Goal: Task Accomplishment & Management: Manage account settings

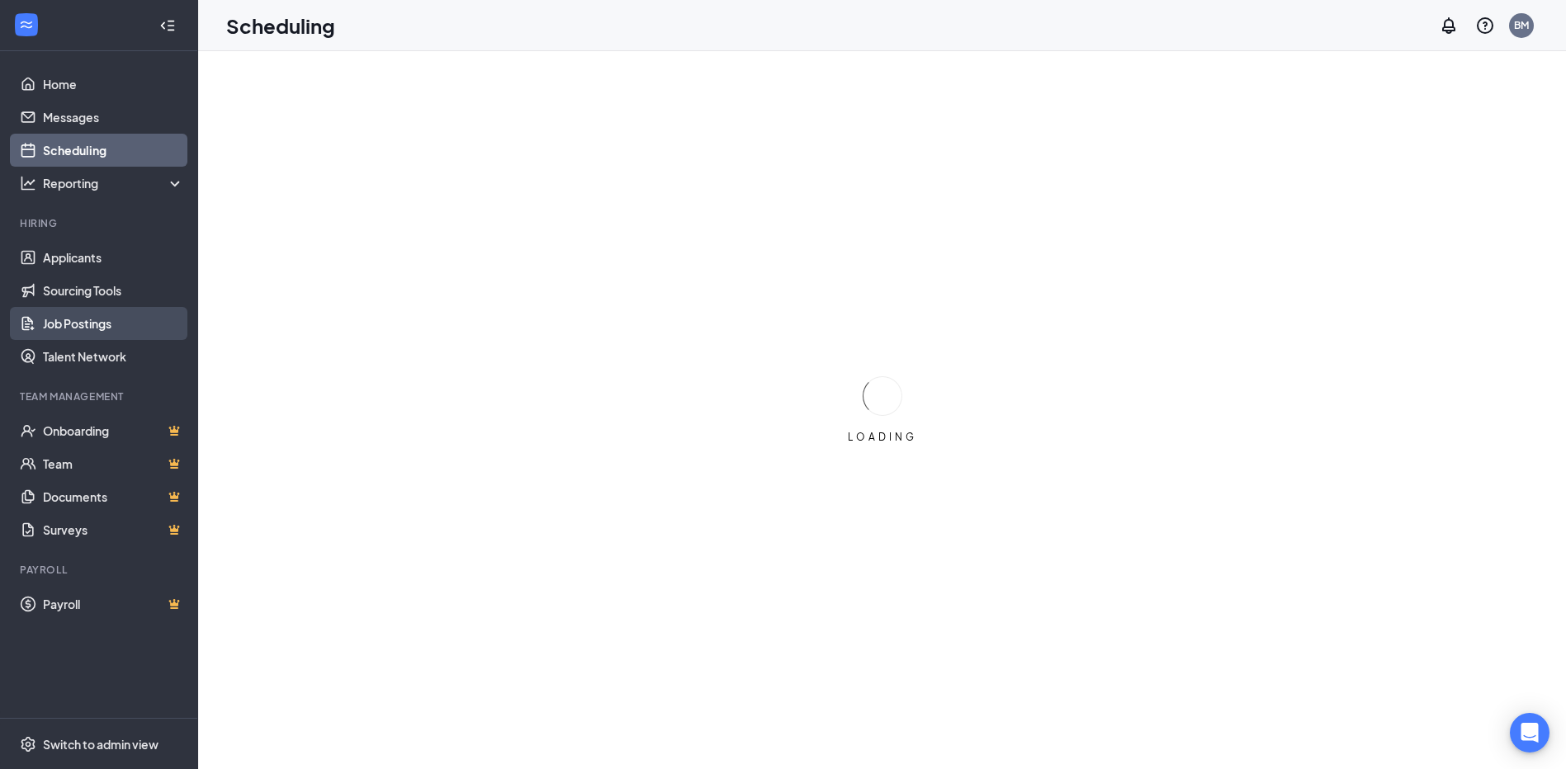
click at [67, 321] on link "Job Postings" at bounding box center [113, 323] width 141 height 33
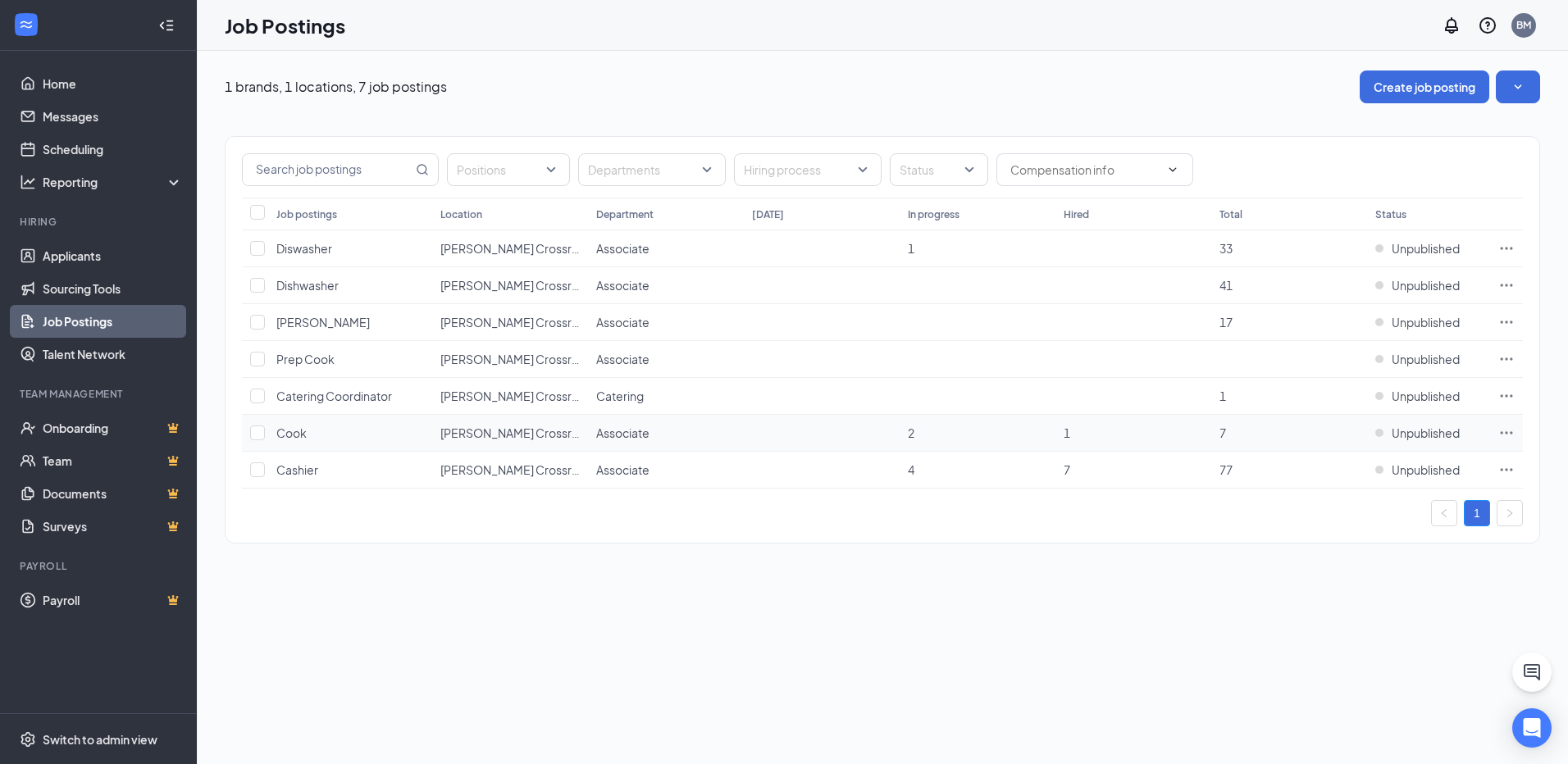
click at [1503, 434] on icon "Ellipses" at bounding box center [1506, 433] width 17 height 17
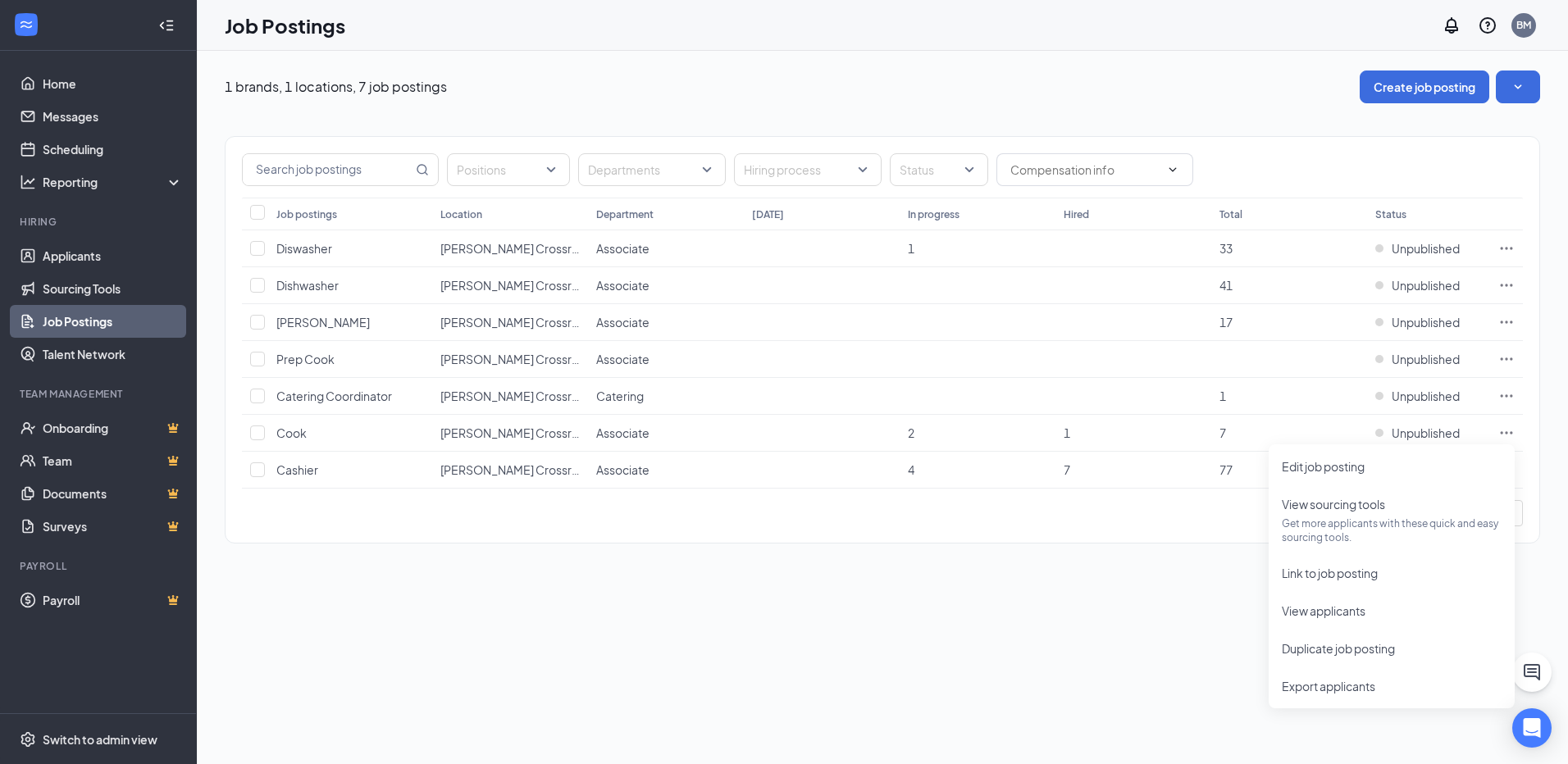
click at [1127, 657] on div "1 brands, 1 locations, 7 job postings Create job posting Positions Departments …" at bounding box center [882, 407] width 1371 height 713
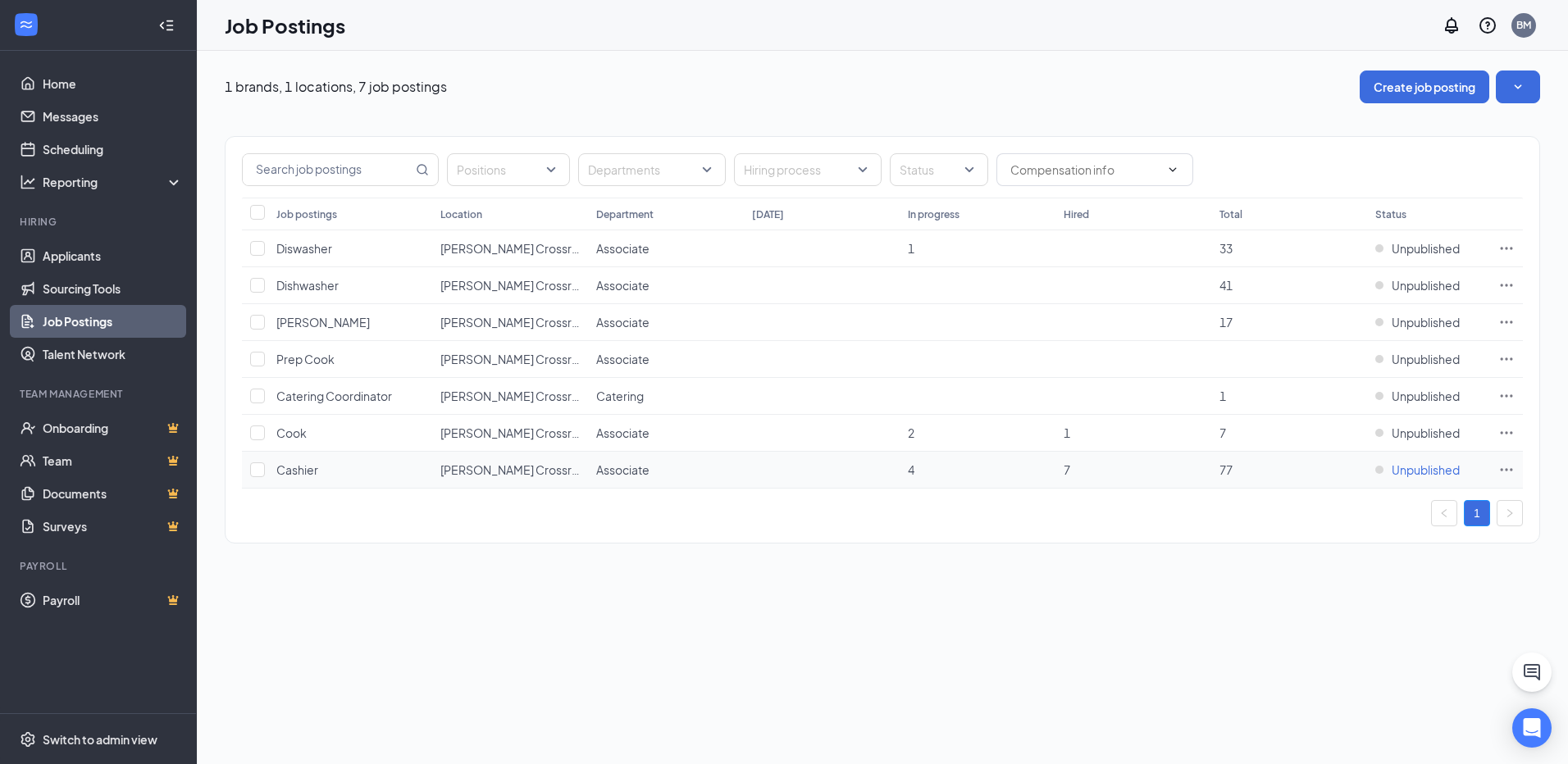
click at [1413, 472] on span "Unpublished" at bounding box center [1426, 470] width 69 height 17
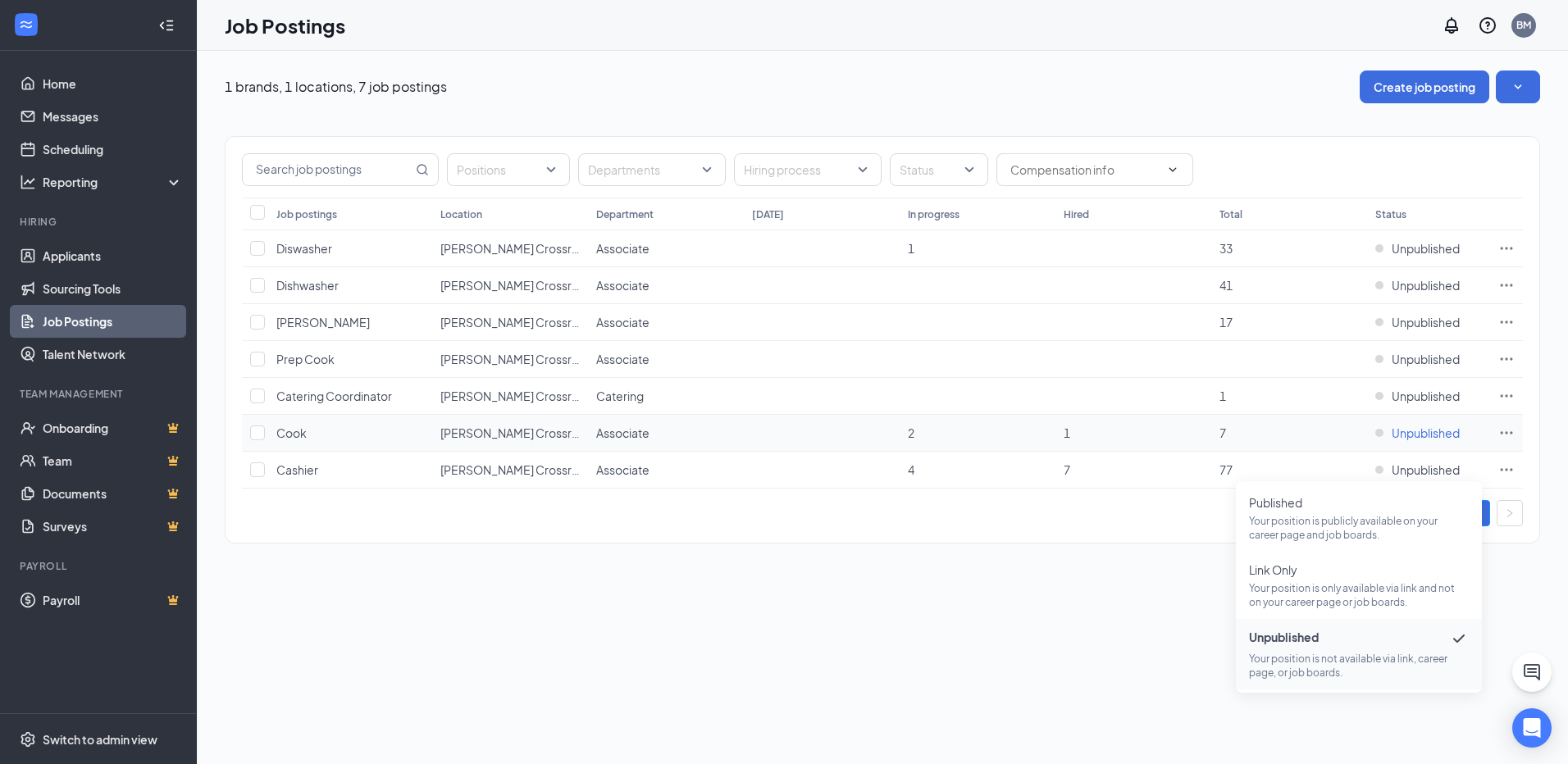
click at [1421, 431] on span "Unpublished" at bounding box center [1426, 433] width 69 height 17
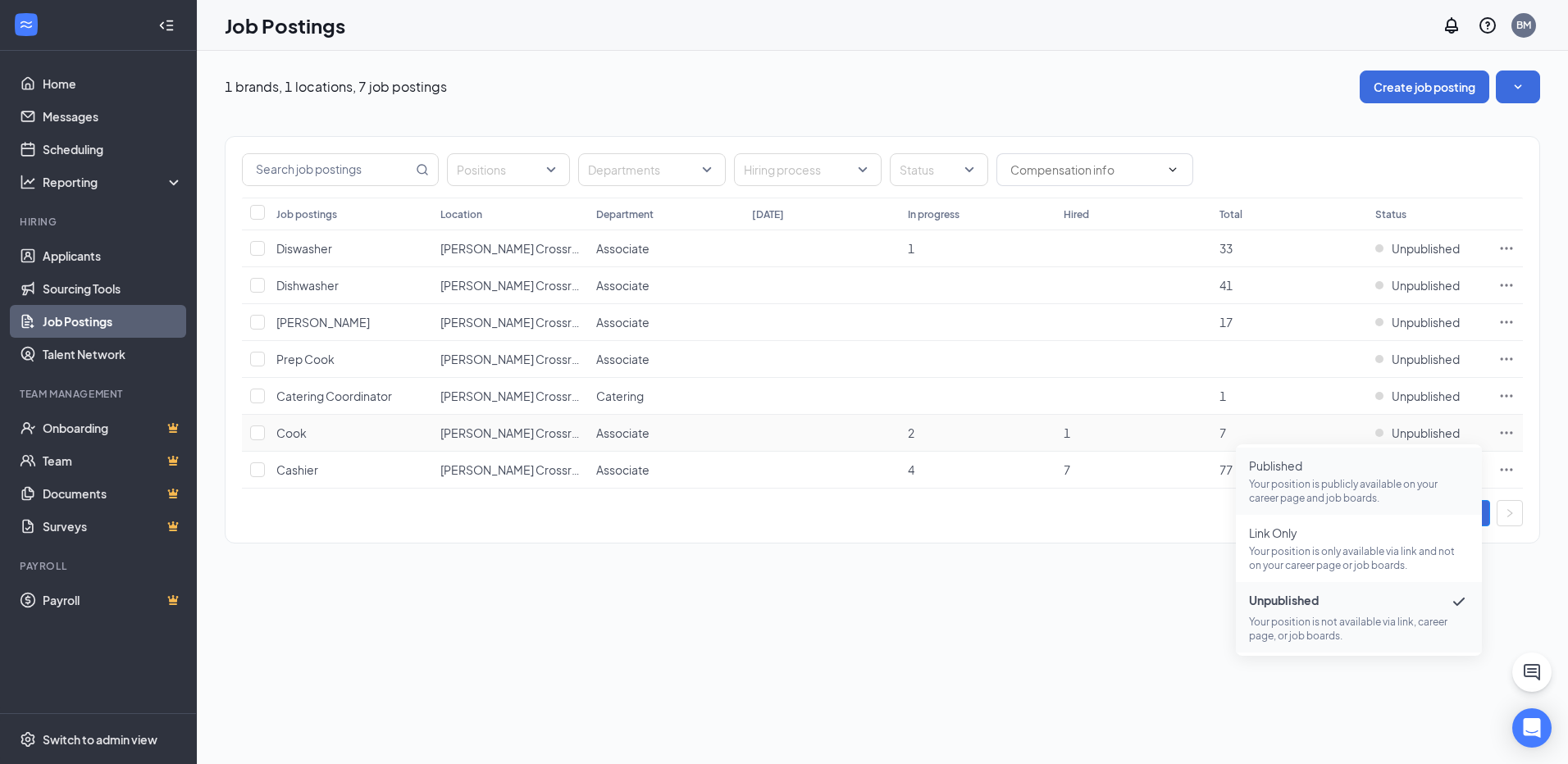
click at [1336, 486] on p "Your position is publicly available on your career page and job boards." at bounding box center [1358, 491] width 220 height 28
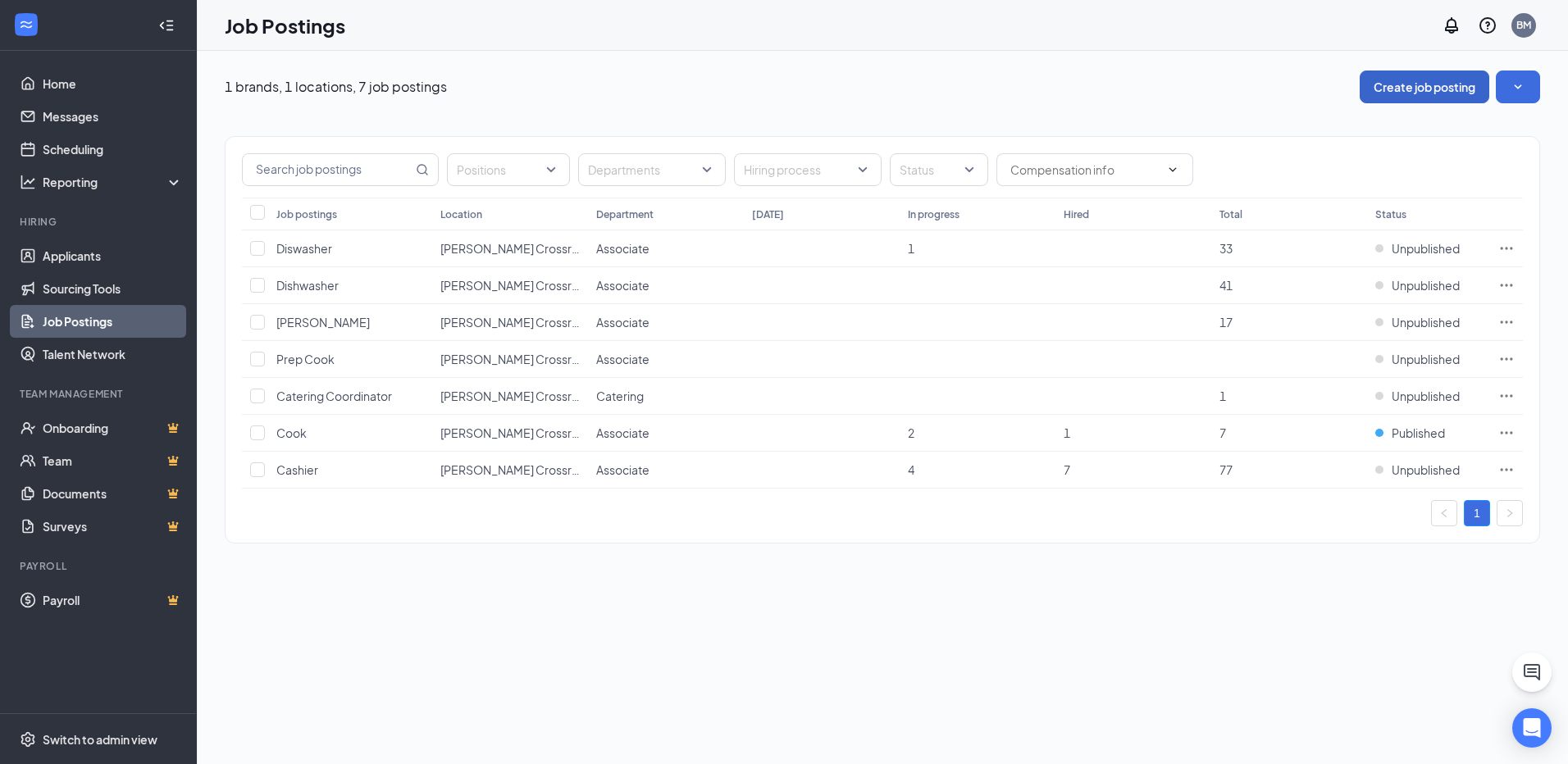
click at [1396, 86] on button "Create job posting" at bounding box center [1424, 86] width 129 height 33
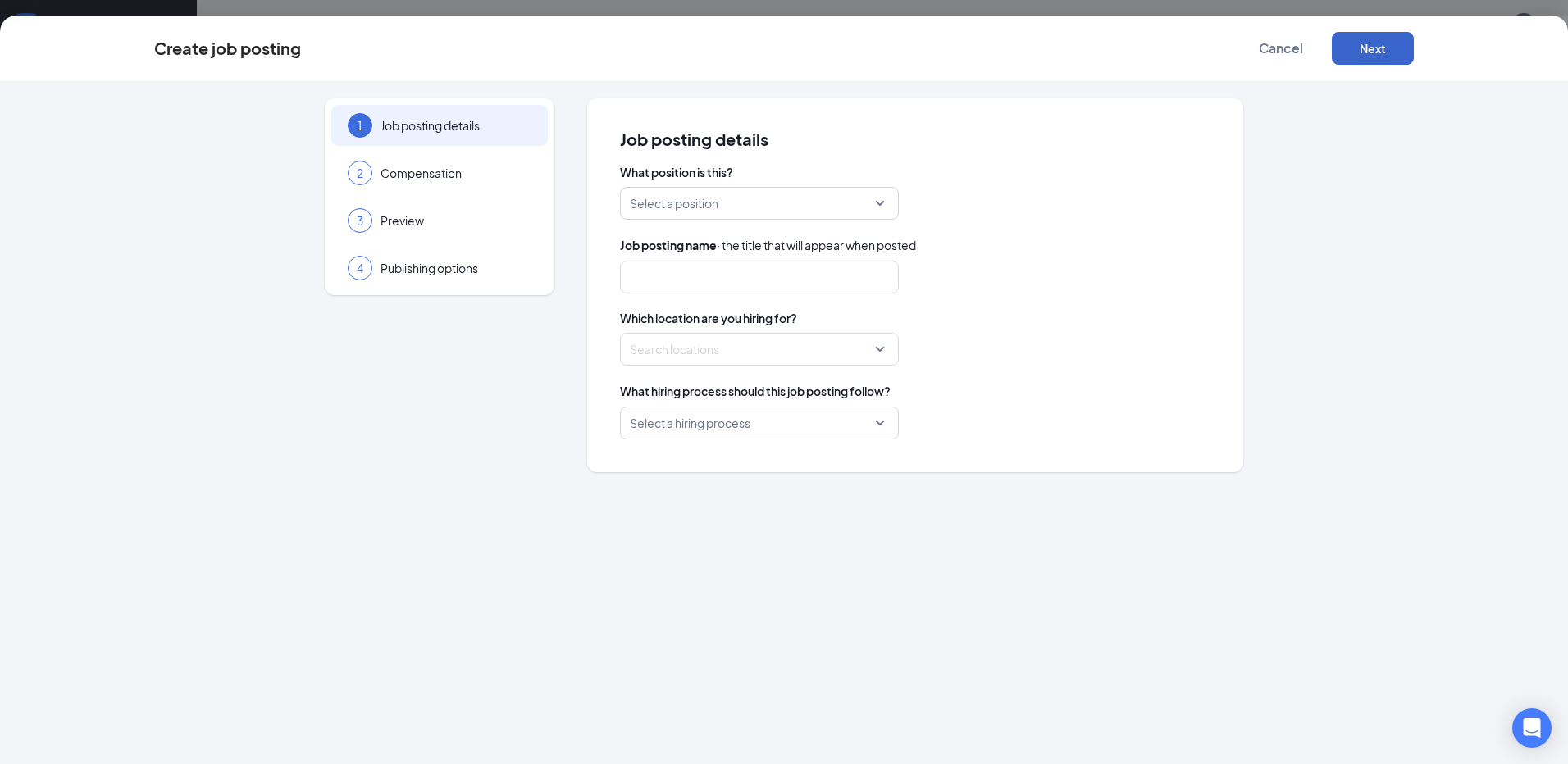
click at [1368, 43] on button "Next" at bounding box center [1372, 48] width 82 height 33
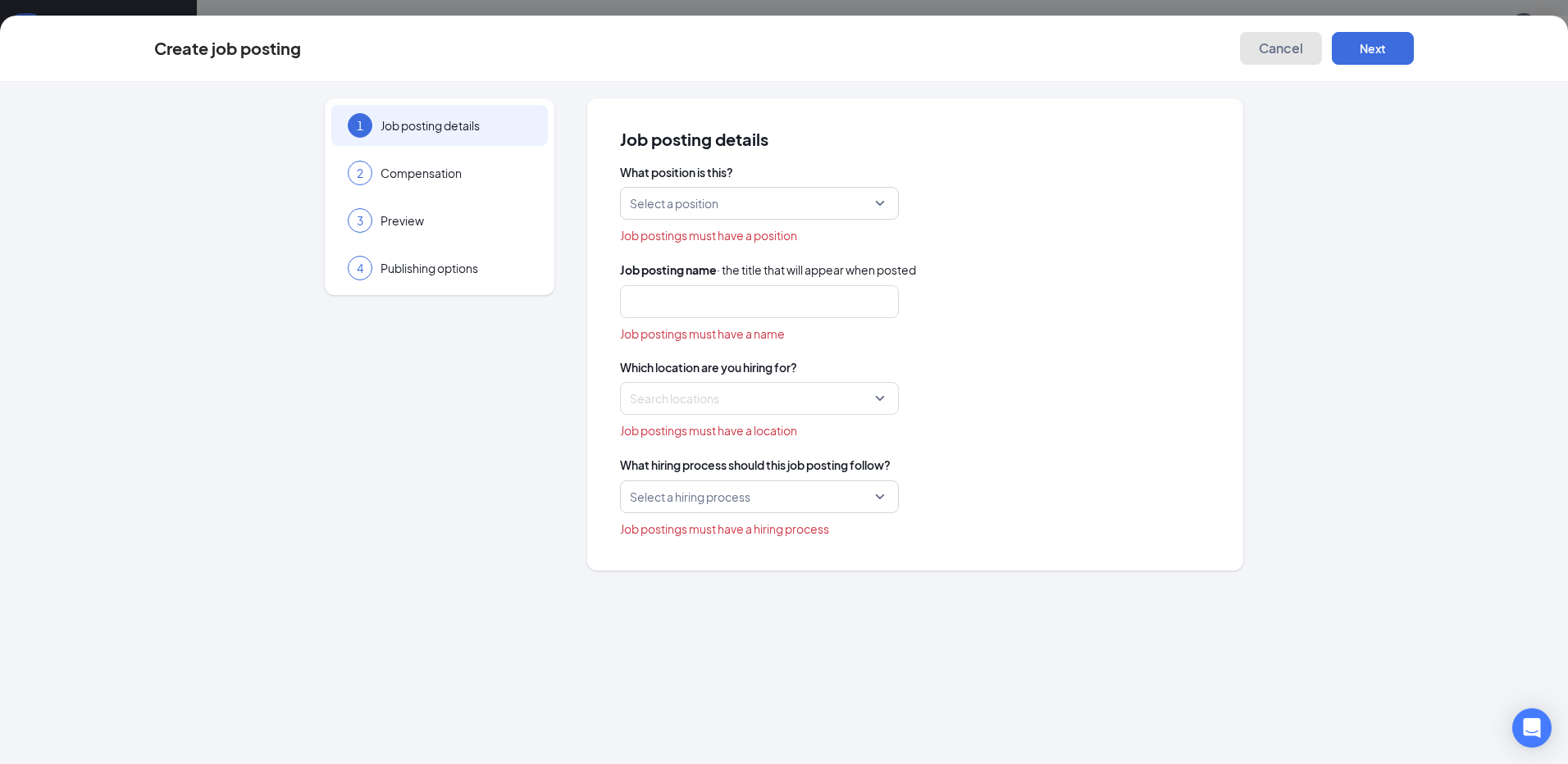
click at [1259, 54] on span "Cancel" at bounding box center [1281, 48] width 45 height 17
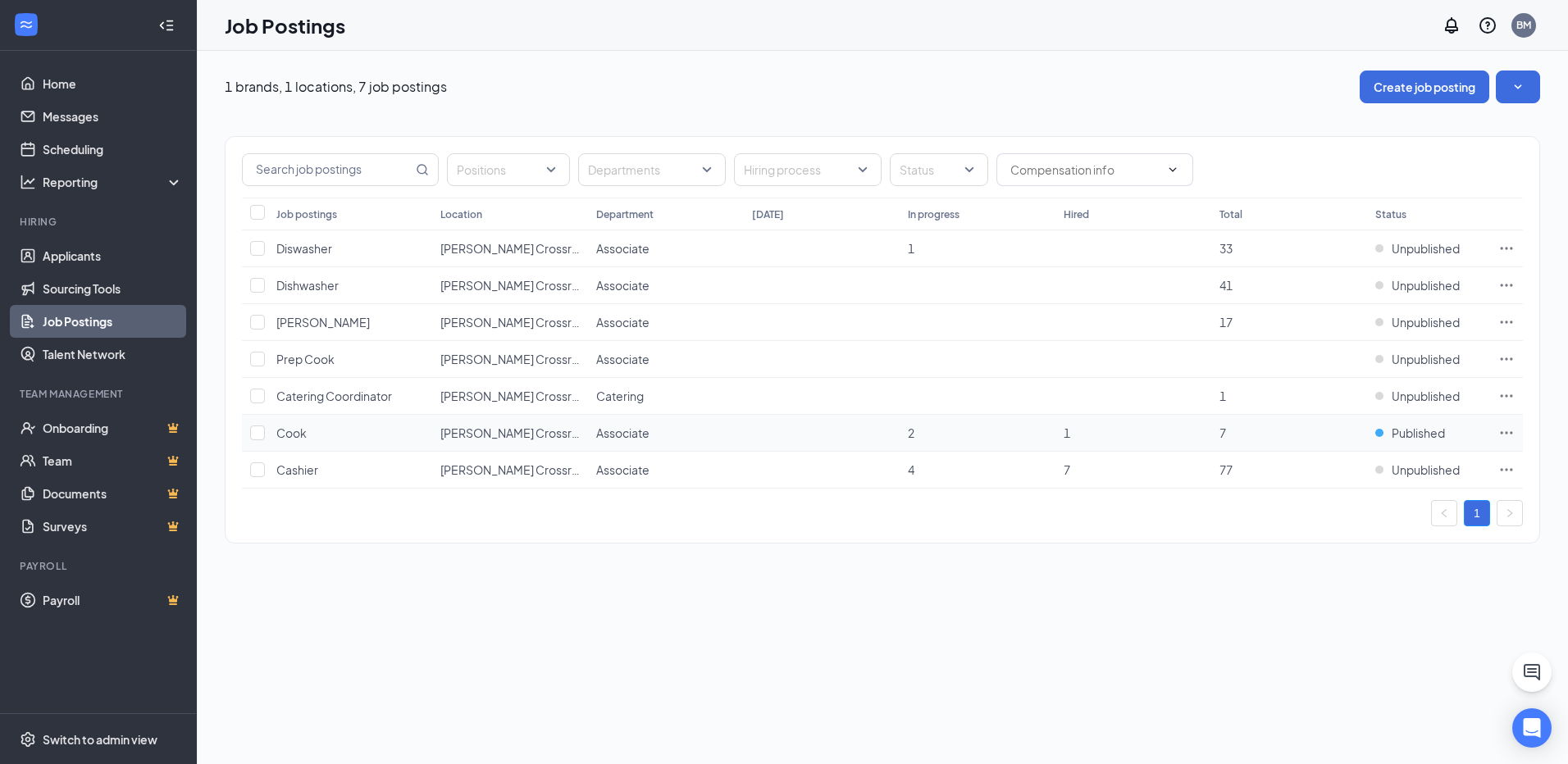
click at [296, 434] on span "Cook" at bounding box center [291, 432] width 31 height 15
